Goal: Task Accomplishment & Management: Manage account settings

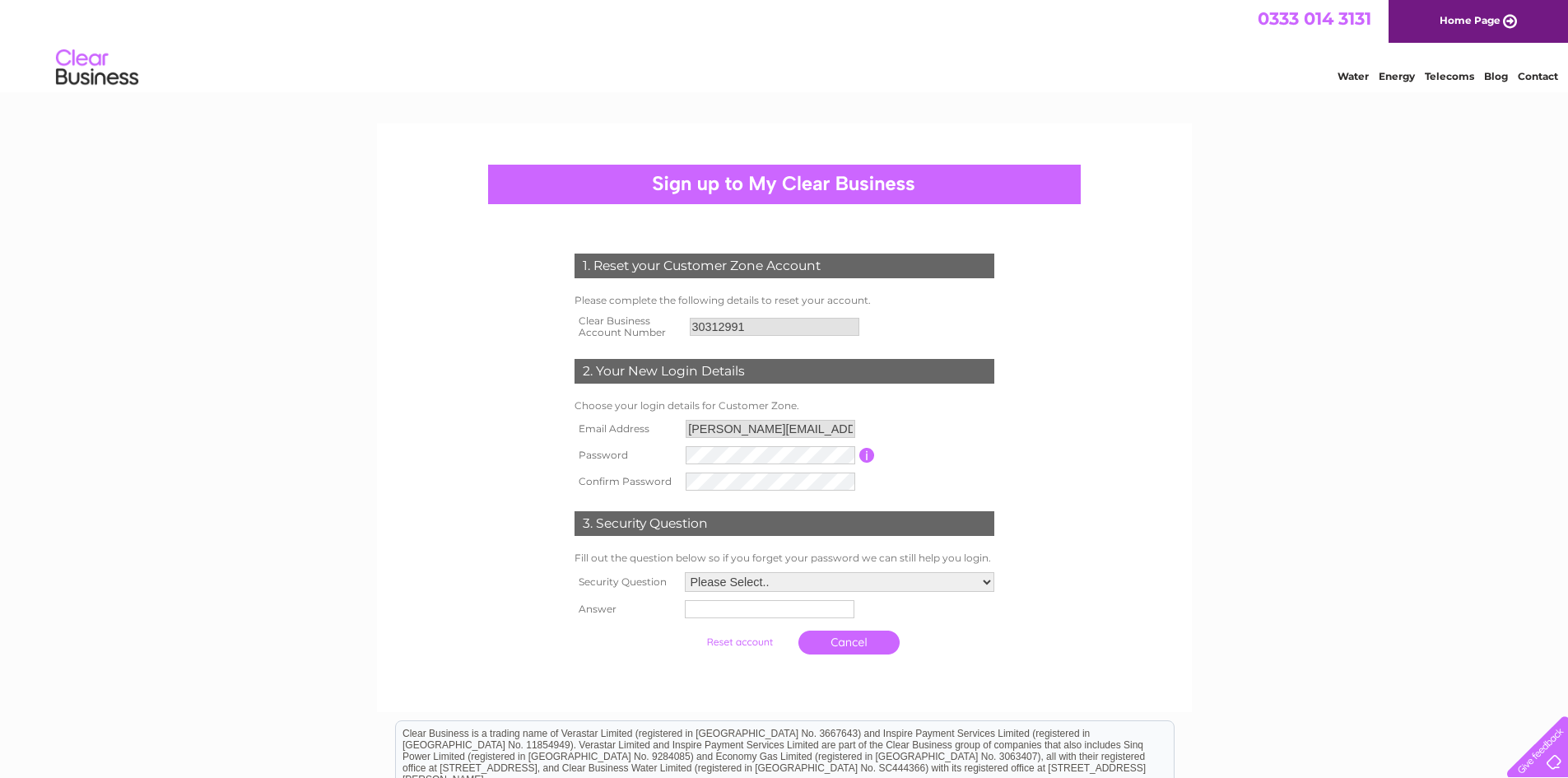
click at [1223, 448] on div "1. Reset your Customer Zone Account Please complete the following details to re…" at bounding box center [784, 558] width 1568 height 870
drag, startPoint x: 748, startPoint y: 466, endPoint x: 700, endPoint y: 466, distance: 48.0
click at [700, 466] on td at bounding box center [770, 456] width 179 height 27
click at [553, 455] on div "1. Reset your Customer Zone Account Please complete the following details to re…" at bounding box center [784, 451] width 496 height 427
click at [818, 588] on select "Please Select.. In what town or city was your first job? In what town or city d…" at bounding box center [839, 584] width 310 height 20
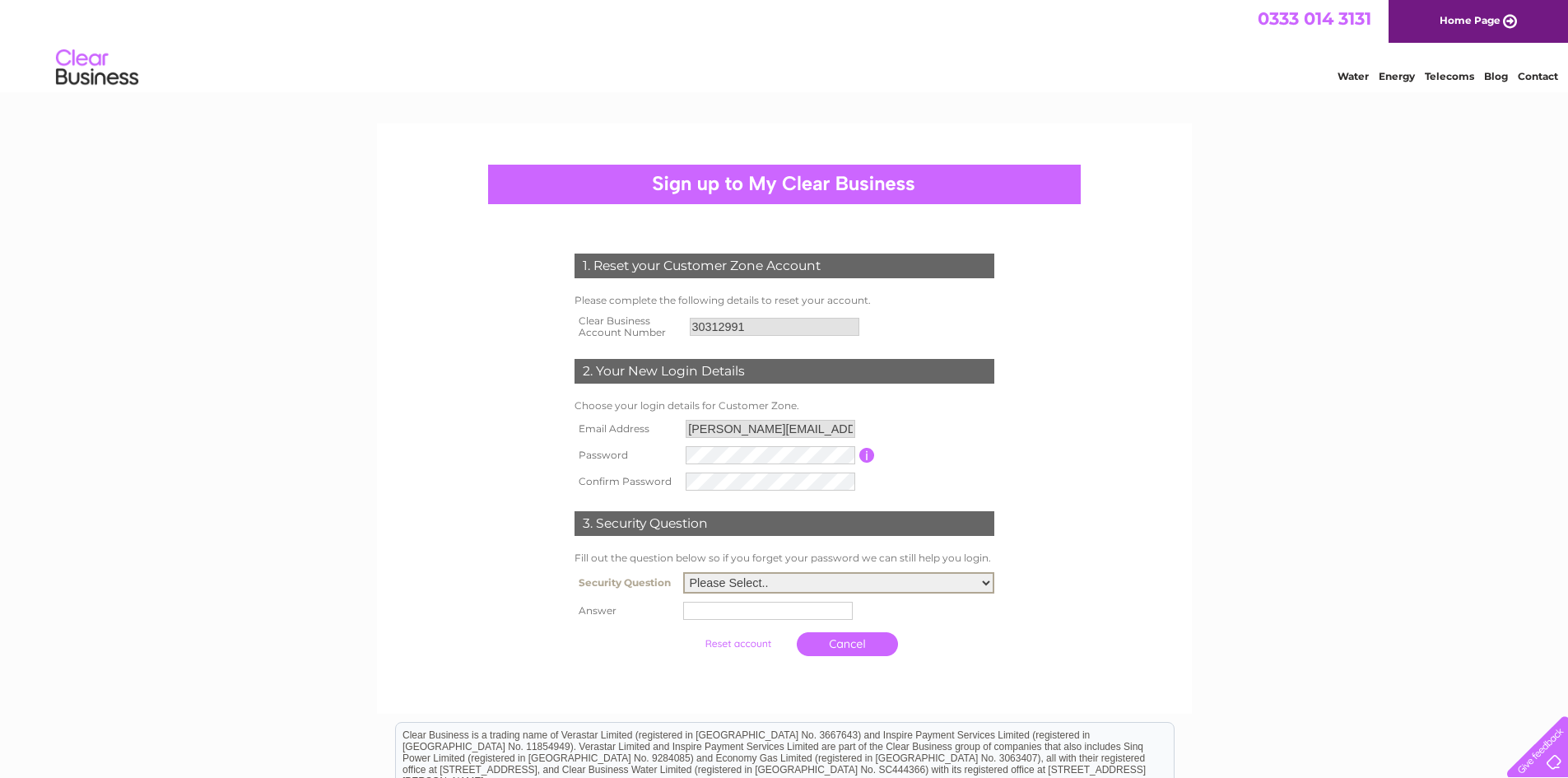
click at [683, 573] on select "Please Select.. In what town or city was your first job? In what town or city d…" at bounding box center [839, 583] width 311 height 22
click at [718, 612] on input "text" at bounding box center [768, 611] width 170 height 18
click at [746, 578] on select "Please Select.. In what town or city was your first job? In what town or city d…" at bounding box center [839, 582] width 310 height 20
select select "5"
click at [683, 573] on select "Please Select.. In what town or city was your first job? In what town or city d…" at bounding box center [839, 583] width 311 height 22
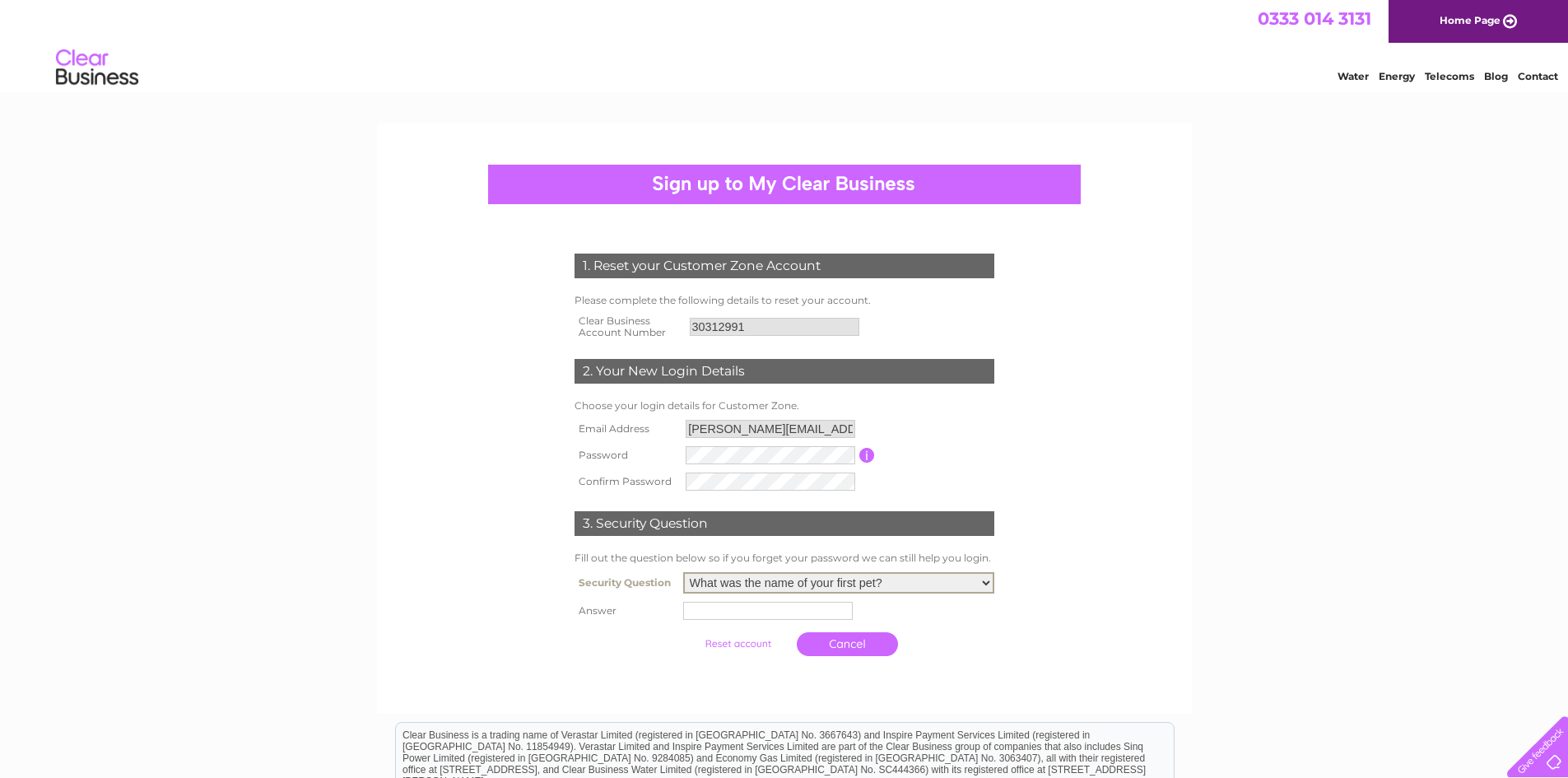
click at [722, 614] on input "text" at bounding box center [768, 611] width 170 height 18
type input "Lola"
click at [739, 646] on input "submit" at bounding box center [739, 642] width 102 height 23
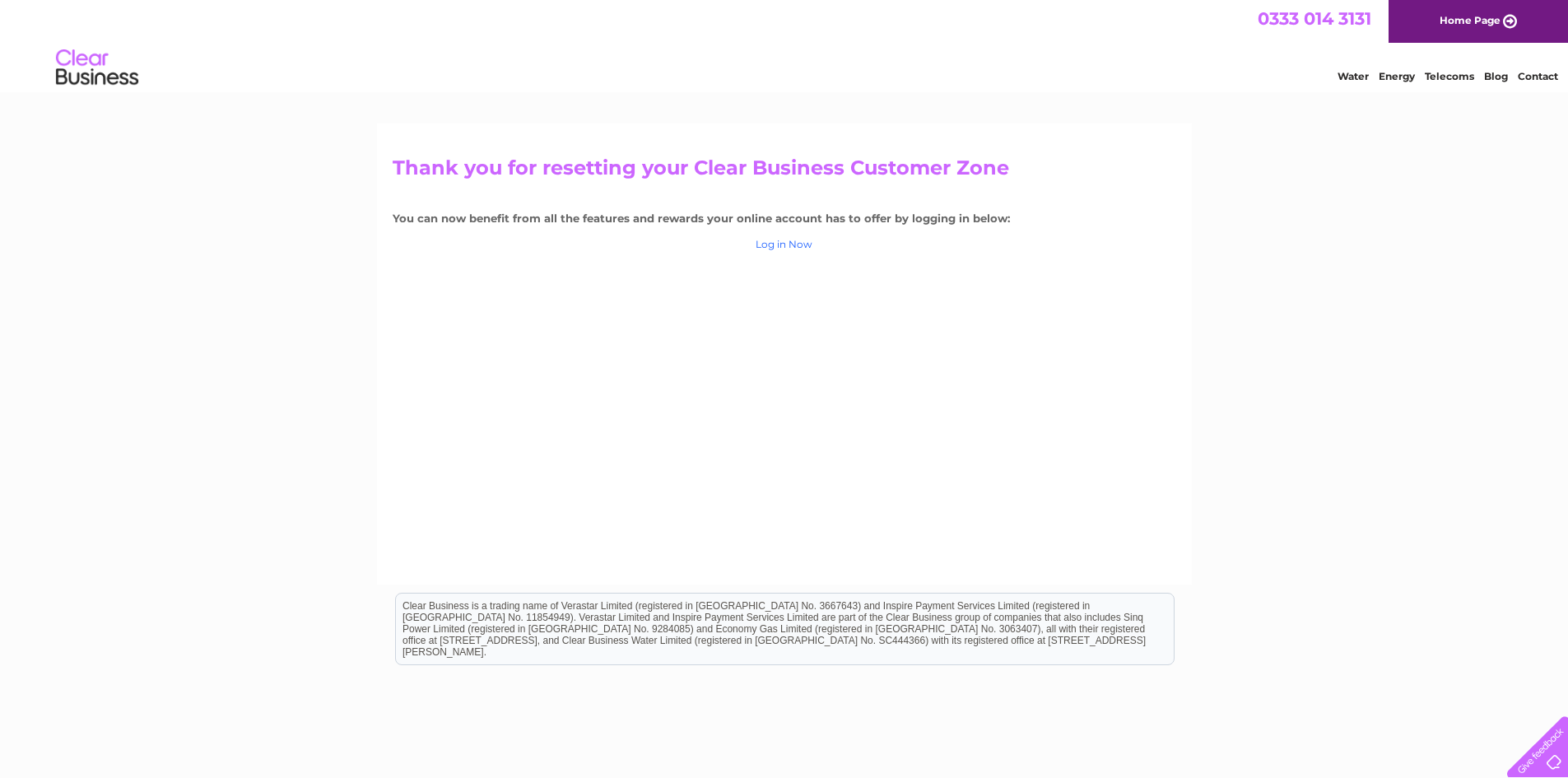
click at [779, 241] on link "Log in Now" at bounding box center [784, 244] width 57 height 12
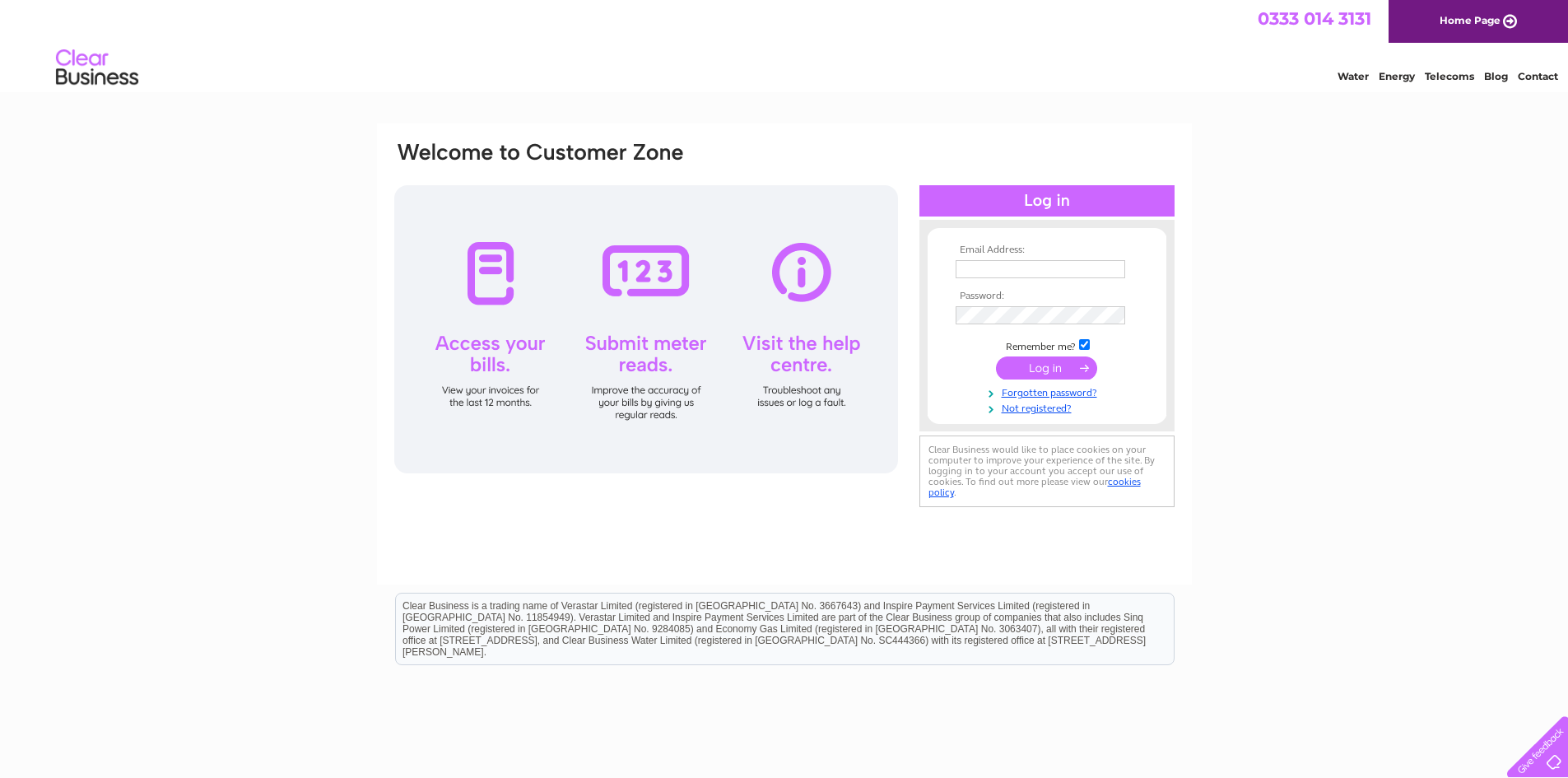
click at [1012, 257] on td at bounding box center [1047, 269] width 191 height 27
click at [1021, 267] on input "text" at bounding box center [1041, 269] width 170 height 18
type input "[PERSON_NAME][EMAIL_ADDRESS][DOMAIN_NAME]"
click at [1032, 371] on input "submit" at bounding box center [1047, 368] width 102 height 23
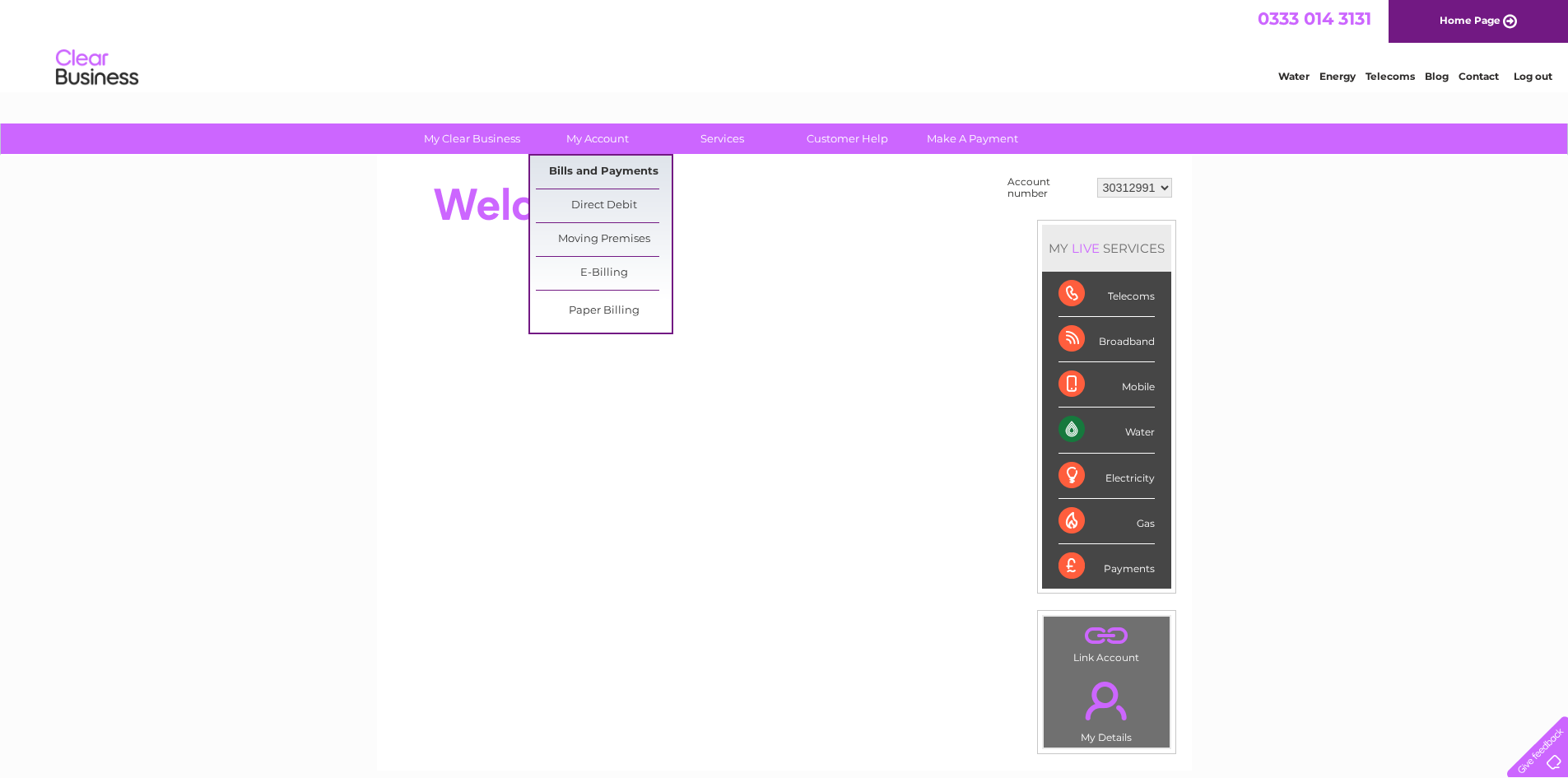
click at [609, 170] on link "Bills and Payments" at bounding box center [603, 172] width 136 height 33
